Goal: Task Accomplishment & Management: Complete application form

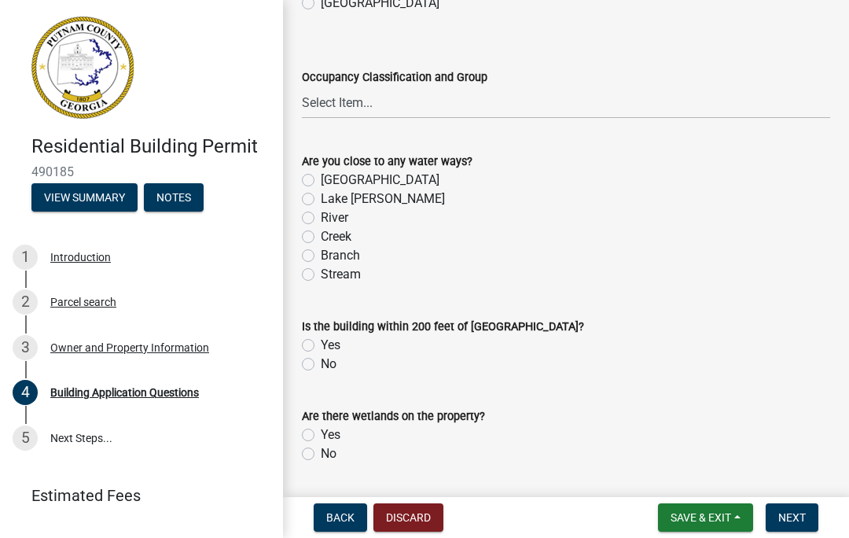
scroll to position [5443, 0]
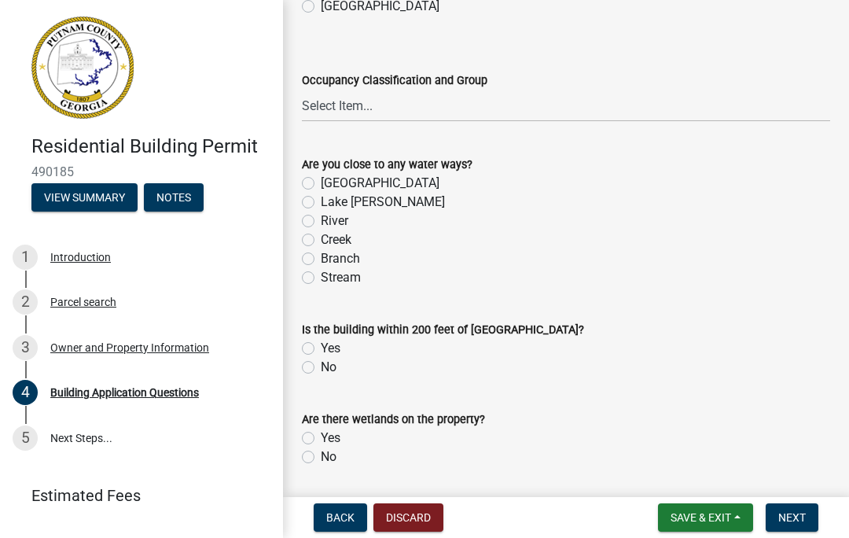
click at [321, 211] on label "Lake [PERSON_NAME]" at bounding box center [383, 202] width 124 height 19
click at [321, 203] on input "Lake [PERSON_NAME]" at bounding box center [326, 198] width 10 height 10
radio input "true"
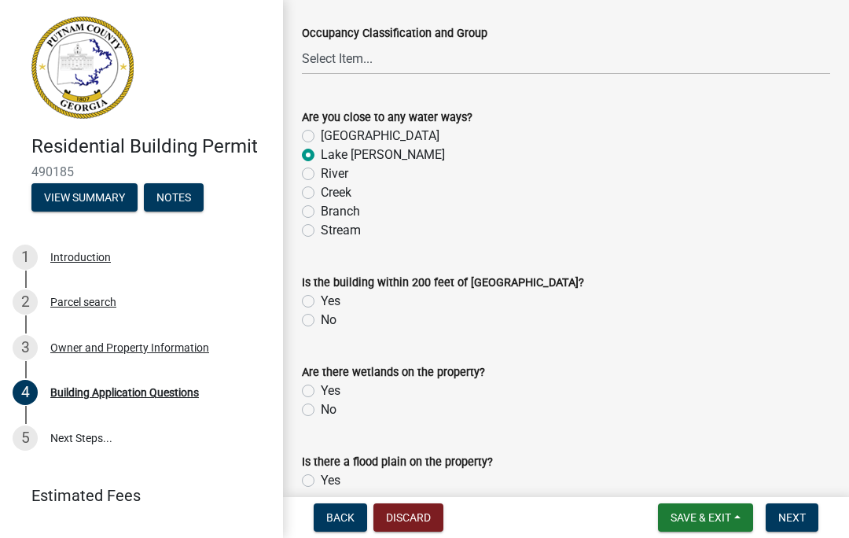
scroll to position [5507, 0]
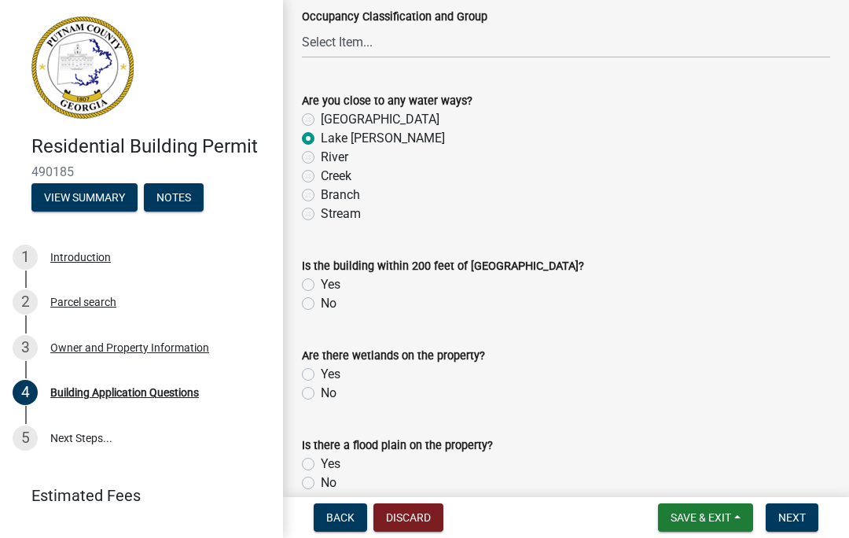
click at [322, 313] on label "No" at bounding box center [329, 303] width 16 height 19
click at [322, 304] on input "No" at bounding box center [326, 299] width 10 height 10
radio input "true"
click at [321, 403] on label "No" at bounding box center [329, 393] width 16 height 19
click at [321, 394] on input "No" at bounding box center [326, 389] width 10 height 10
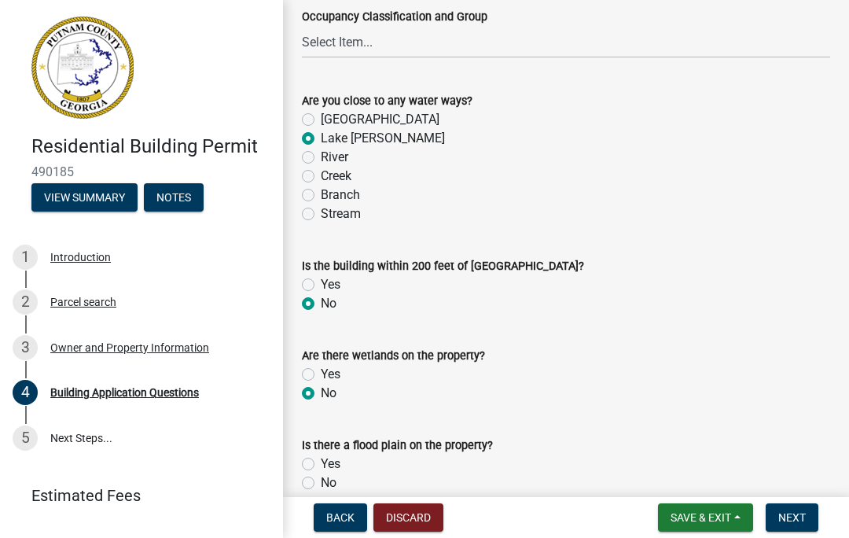
radio input "true"
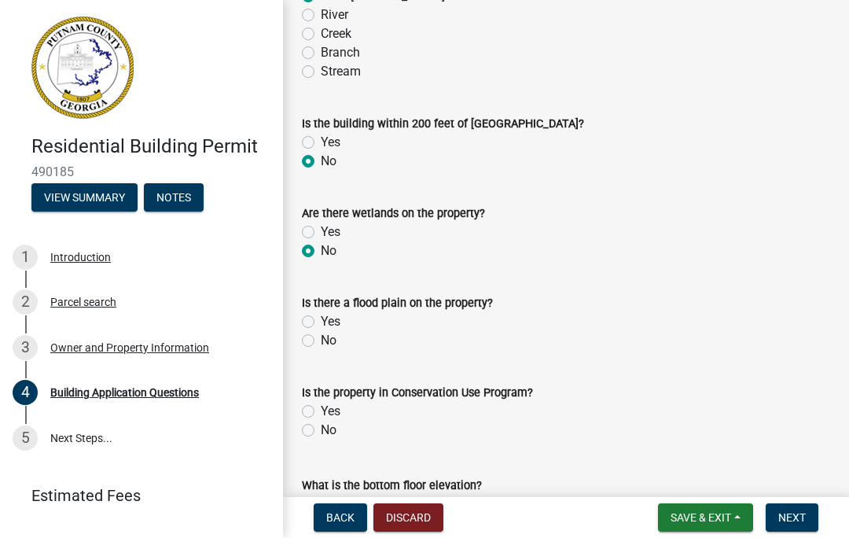
scroll to position [5649, 0]
click at [318, 319] on div "Yes" at bounding box center [566, 321] width 528 height 19
click at [321, 325] on label "Yes" at bounding box center [331, 321] width 20 height 19
click at [321, 322] on input "Yes" at bounding box center [326, 317] width 10 height 10
radio input "true"
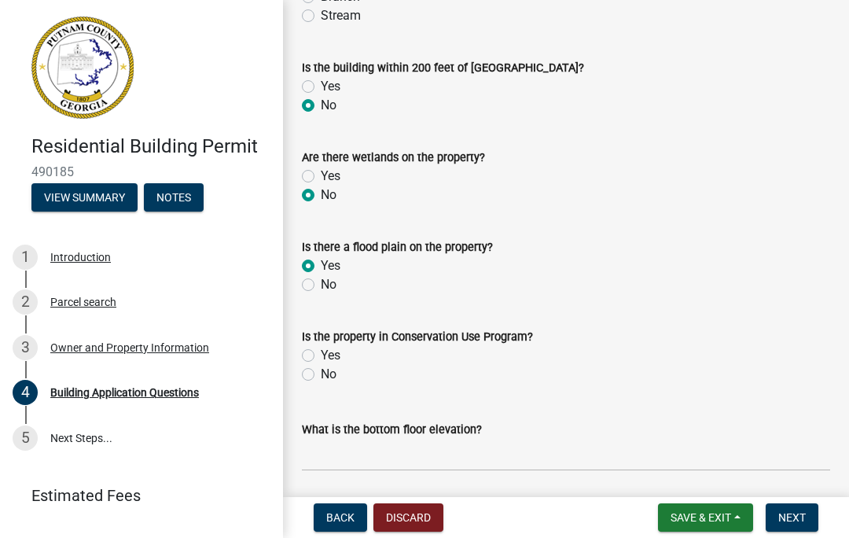
scroll to position [5709, 0]
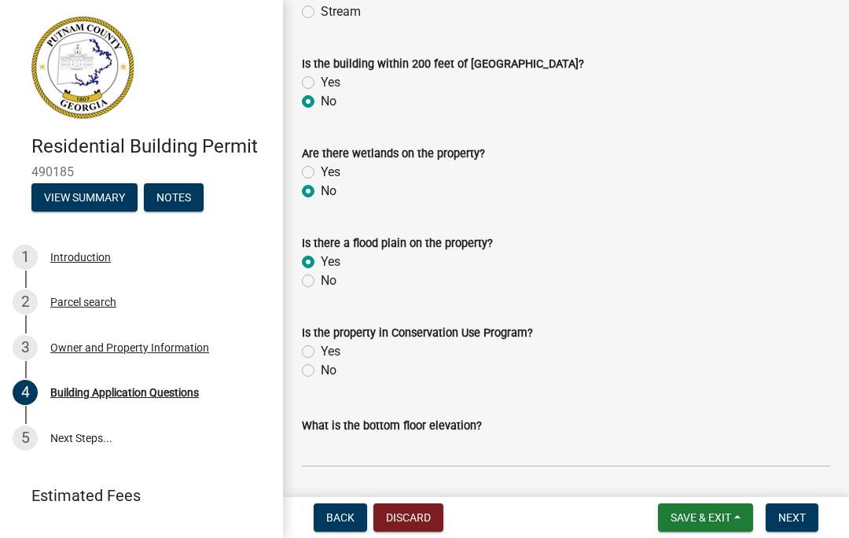
click at [321, 380] on label "No" at bounding box center [329, 370] width 16 height 19
click at [321, 371] on input "No" at bounding box center [326, 366] width 10 height 10
radio input "true"
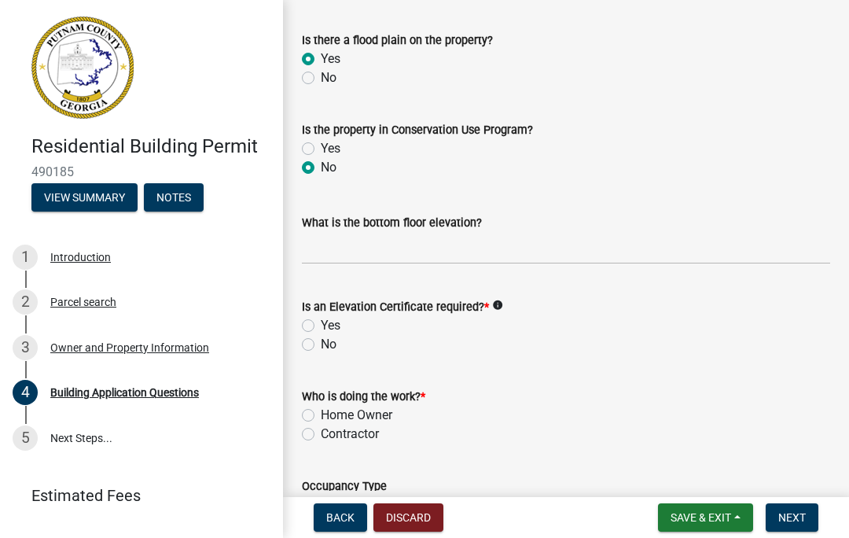
scroll to position [5920, 0]
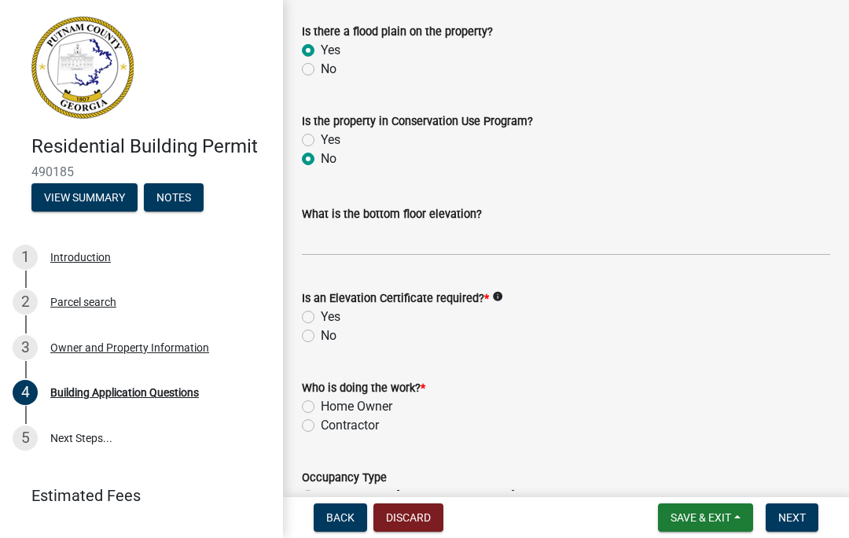
click at [321, 341] on label "No" at bounding box center [329, 335] width 16 height 19
click at [321, 337] on input "No" at bounding box center [326, 331] width 10 height 10
radio input "true"
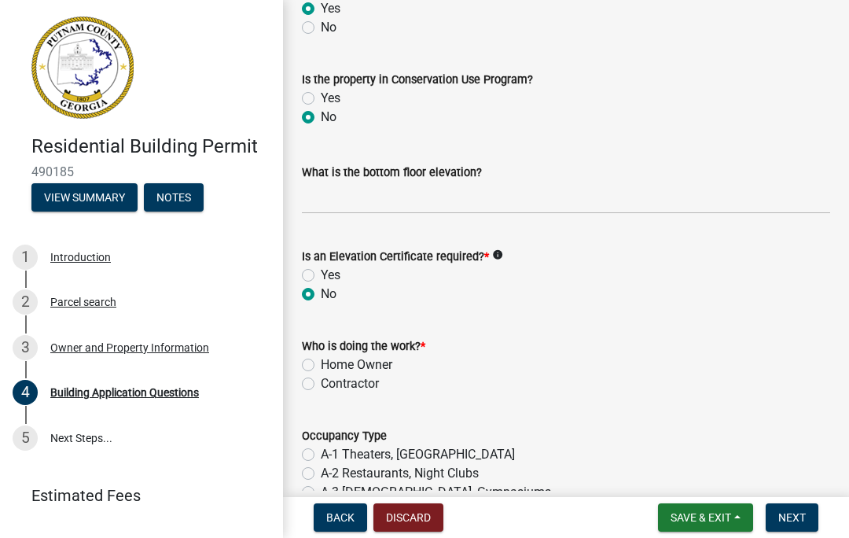
scroll to position [5963, 0]
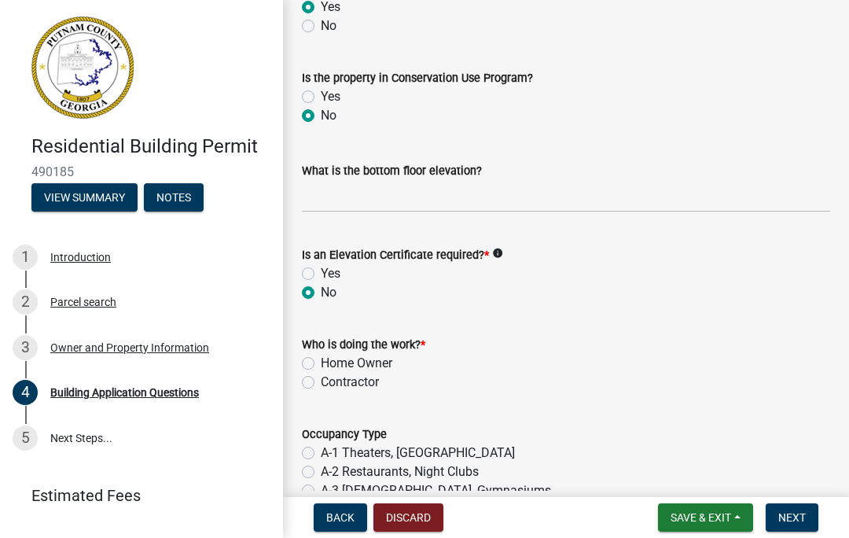
click at [316, 364] on div "Home Owner" at bounding box center [566, 363] width 528 height 19
click at [321, 369] on label "Home Owner" at bounding box center [357, 363] width 72 height 19
click at [321, 364] on input "Home Owner" at bounding box center [326, 359] width 10 height 10
radio input "true"
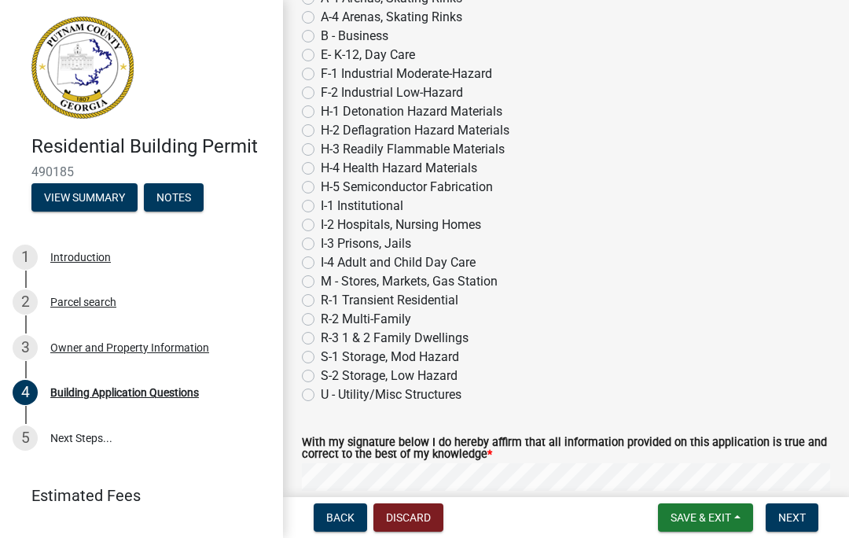
scroll to position [6475, 0]
click at [321, 400] on label "U - Utility/Misc Structures" at bounding box center [391, 393] width 141 height 19
click at [321, 395] on input "U - Utility/Misc Structures" at bounding box center [326, 389] width 10 height 10
radio input "true"
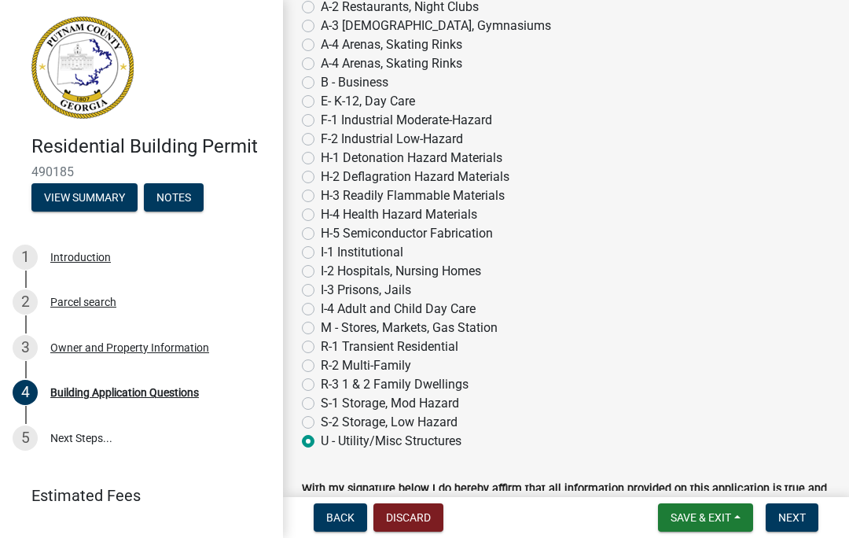
scroll to position [6424, 0]
